Goal: Find specific page/section

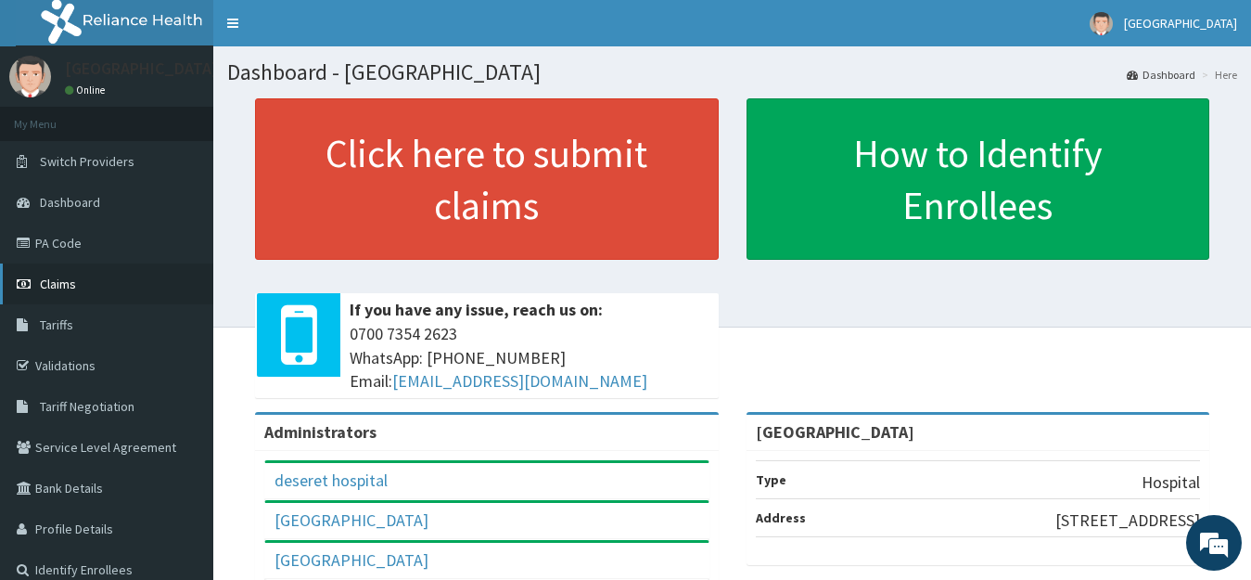
click at [53, 279] on span "Claims" at bounding box center [58, 283] width 36 height 17
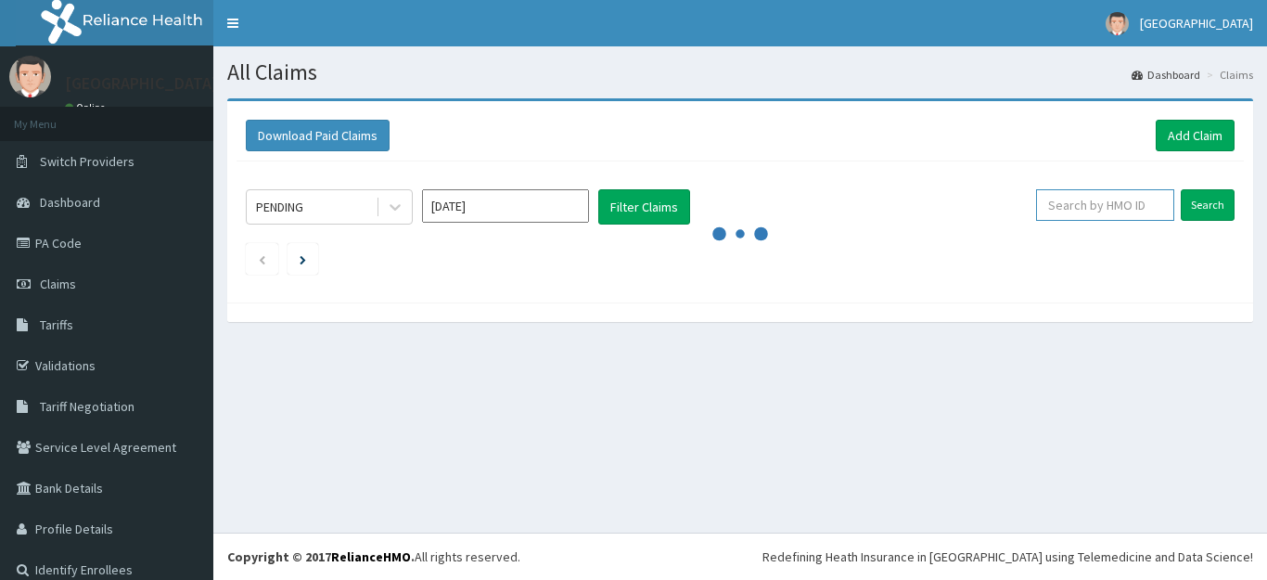
drag, startPoint x: 0, startPoint y: 0, endPoint x: 1101, endPoint y: 198, distance: 1118.2
click at [1101, 198] on input "text" at bounding box center [1105, 205] width 138 height 32
